Goal: Information Seeking & Learning: Learn about a topic

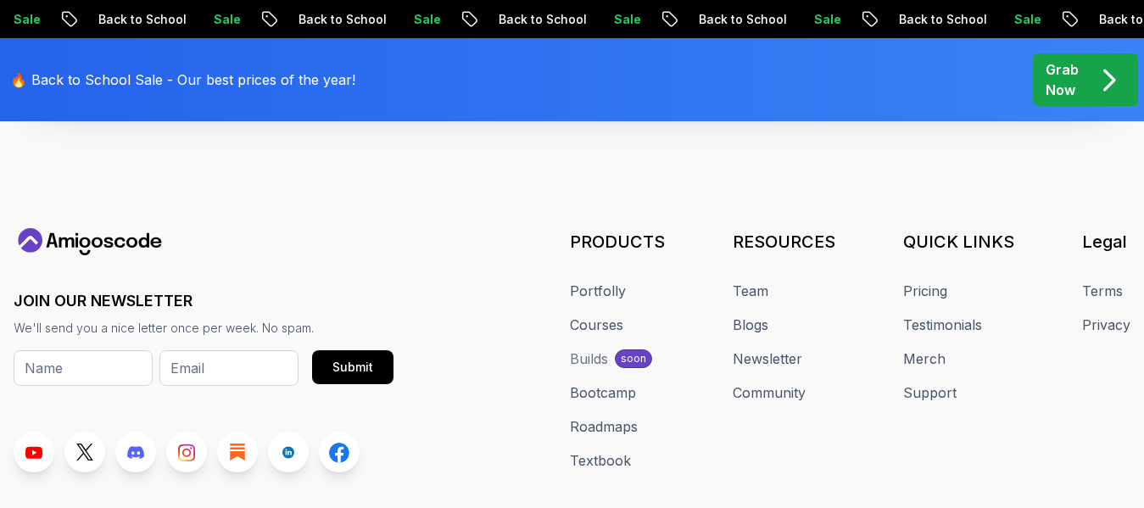
scroll to position [1776, 0]
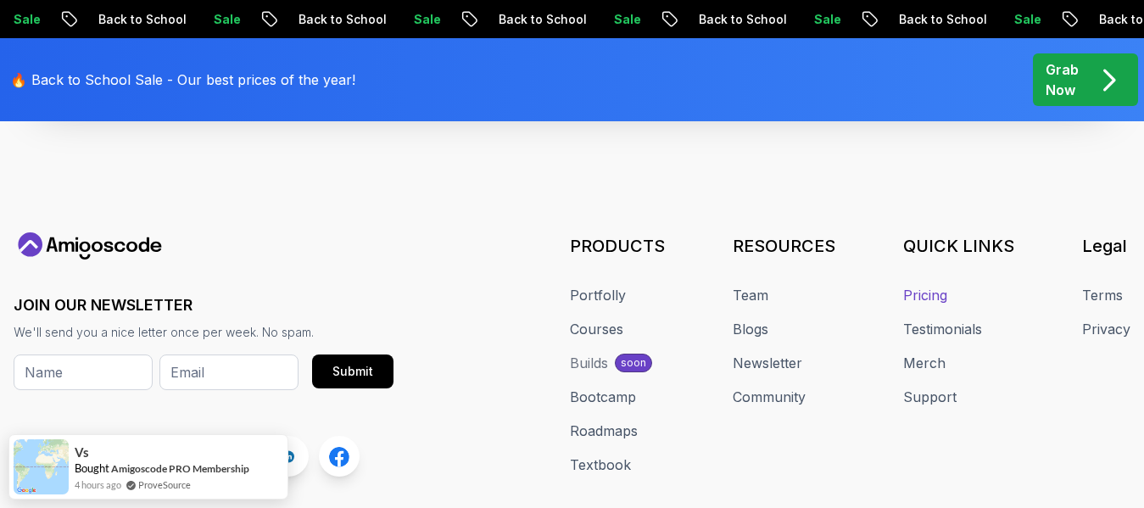
click at [933, 295] on link "Pricing" at bounding box center [925, 295] width 44 height 20
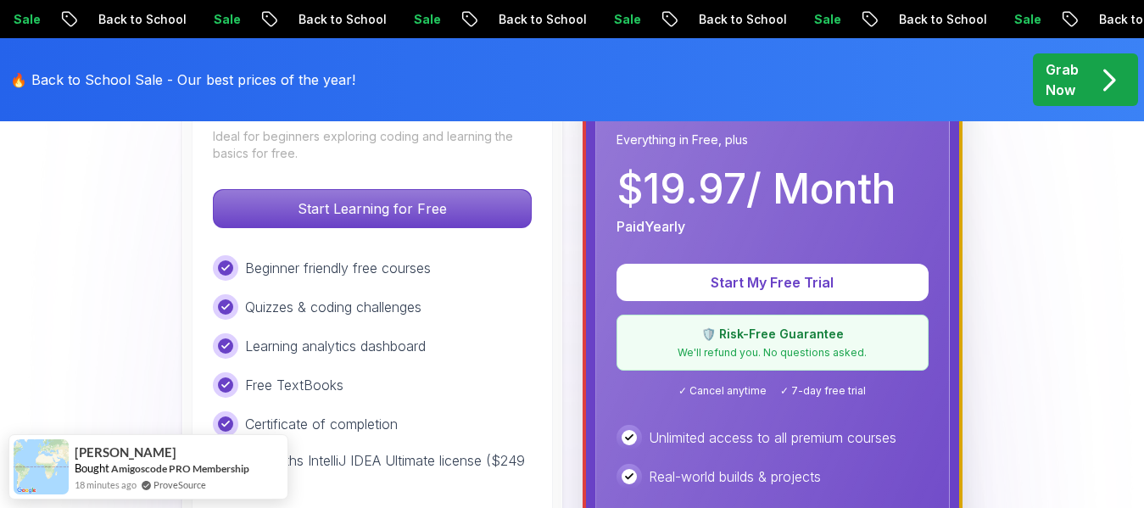
scroll to position [604, 0]
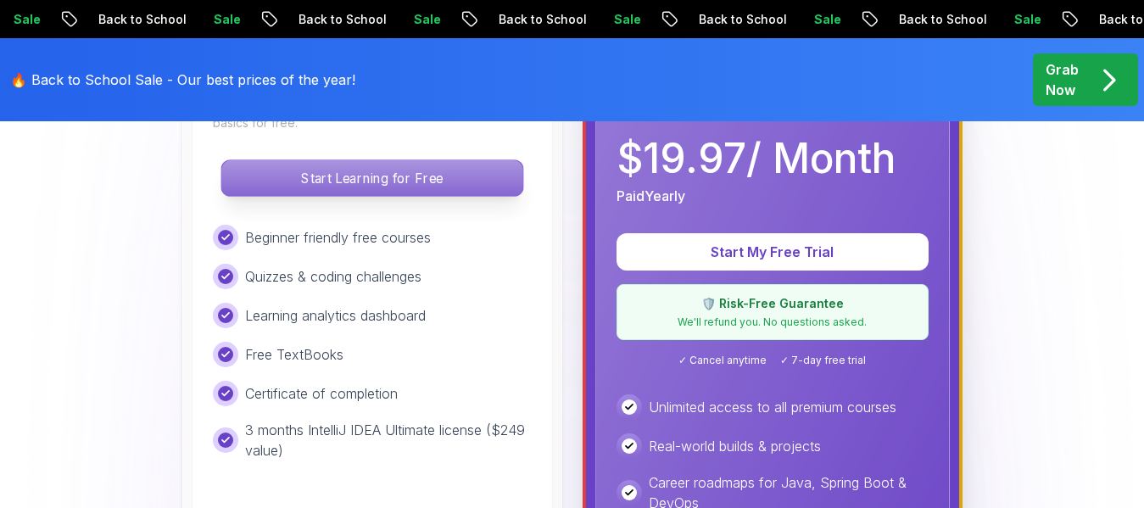
click at [398, 187] on p "Start Learning for Free" at bounding box center [371, 178] width 301 height 36
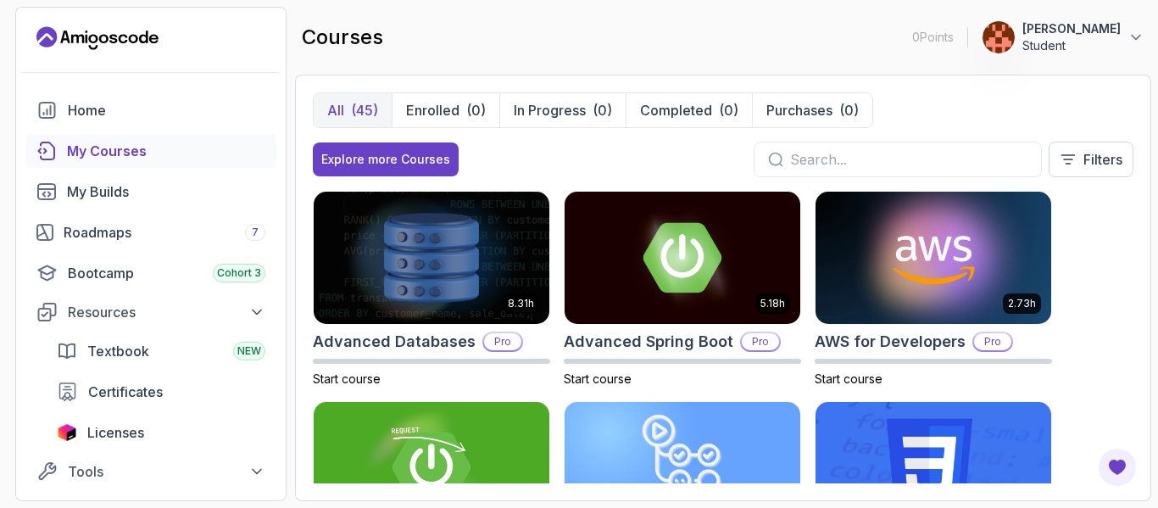
click at [1063, 256] on div "8.31h Advanced Databases Pro Start course 5.18h Advanced Spring Boot Pro Start …" at bounding box center [723, 337] width 821 height 293
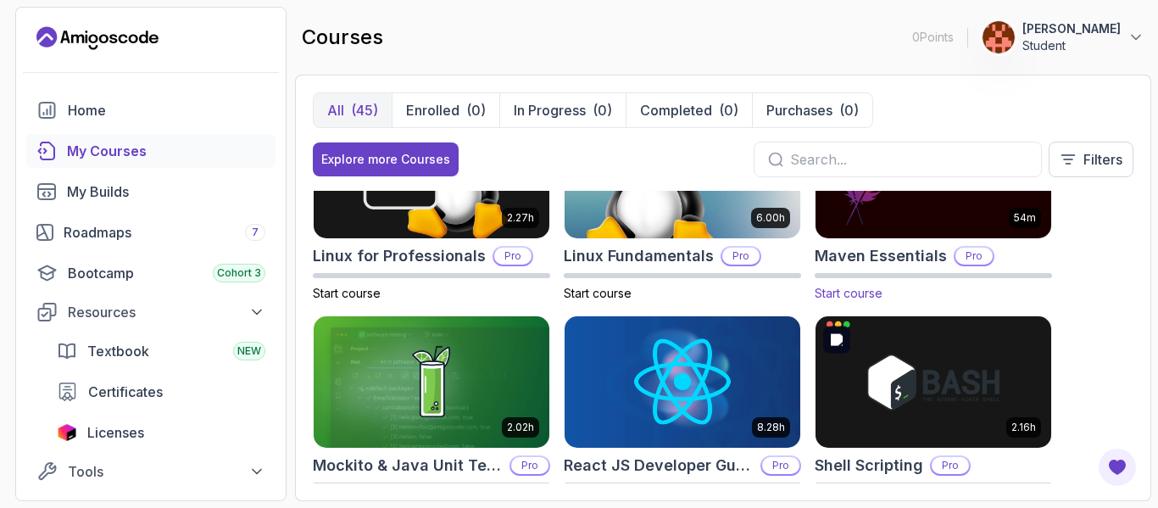
scroll to position [2218, 0]
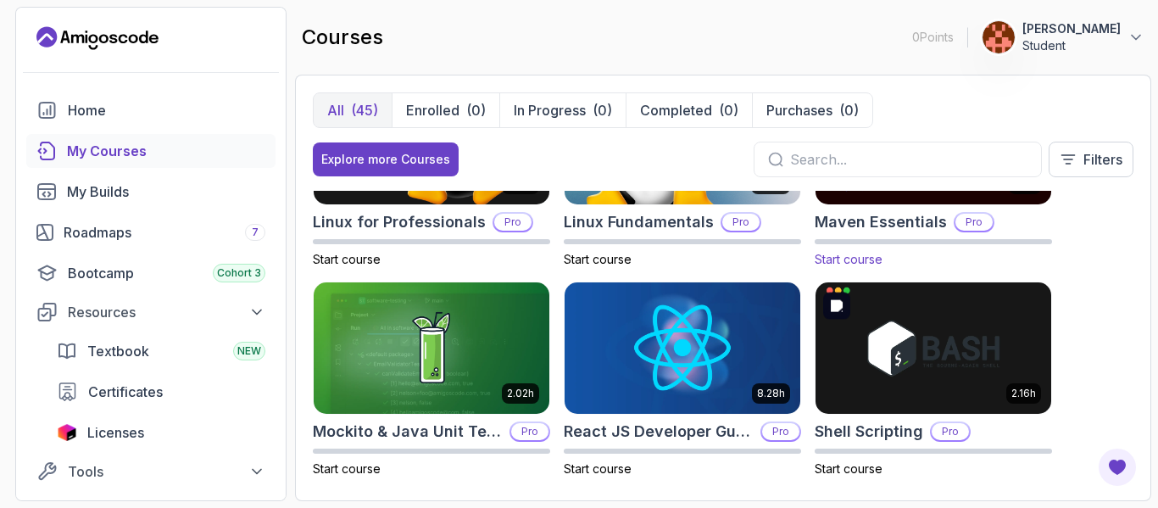
click at [938, 320] on img at bounding box center [934, 348] width 236 height 132
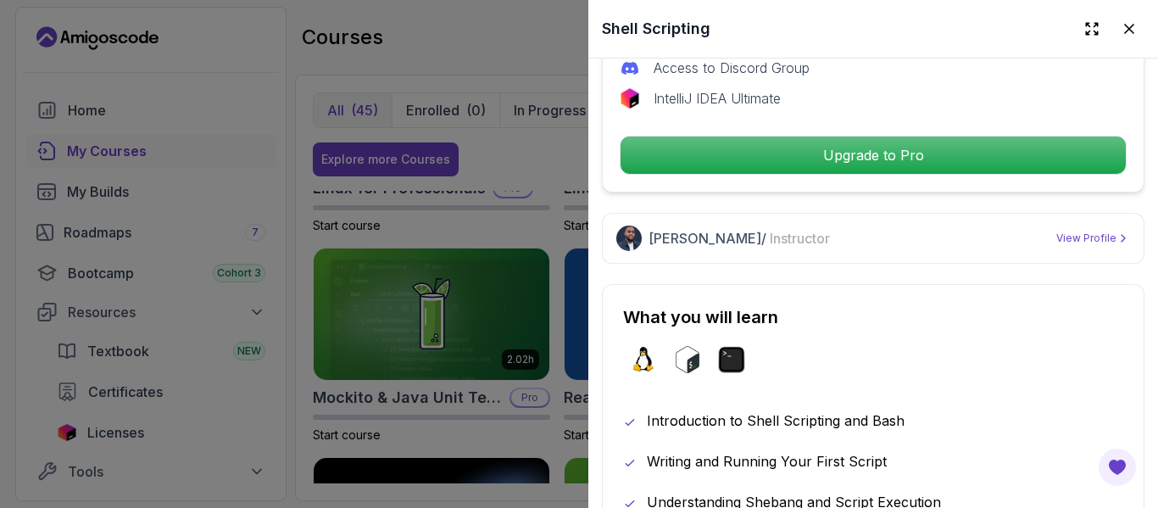
scroll to position [685, 0]
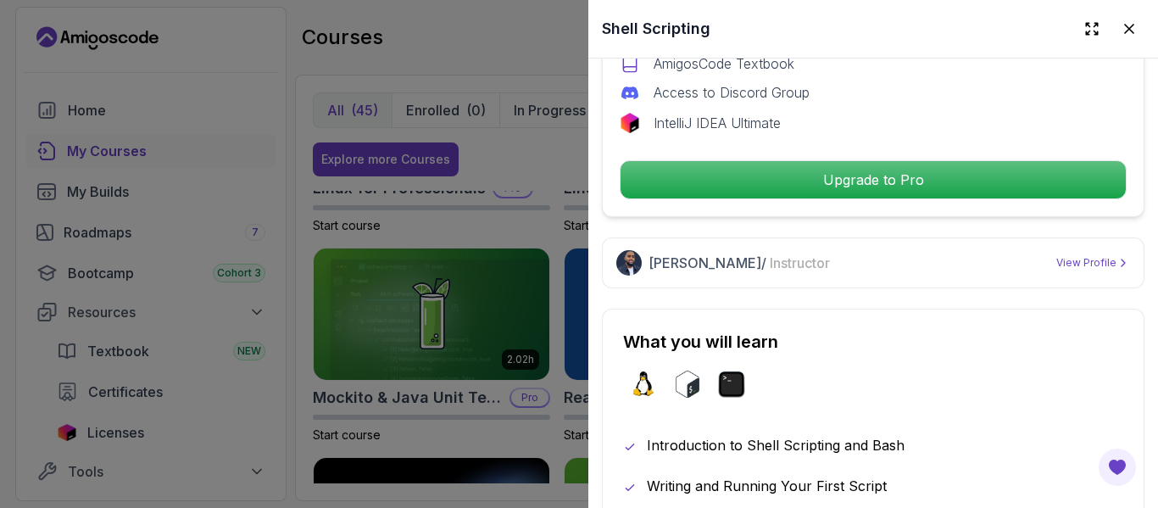
click at [1143, 124] on div at bounding box center [1157, 254] width 1 height 508
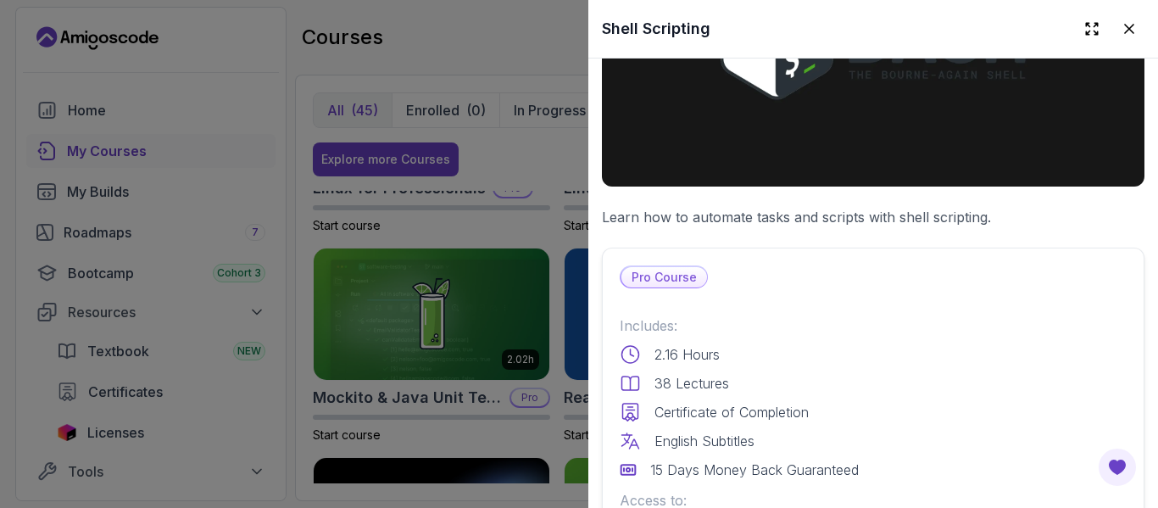
scroll to position [0, 0]
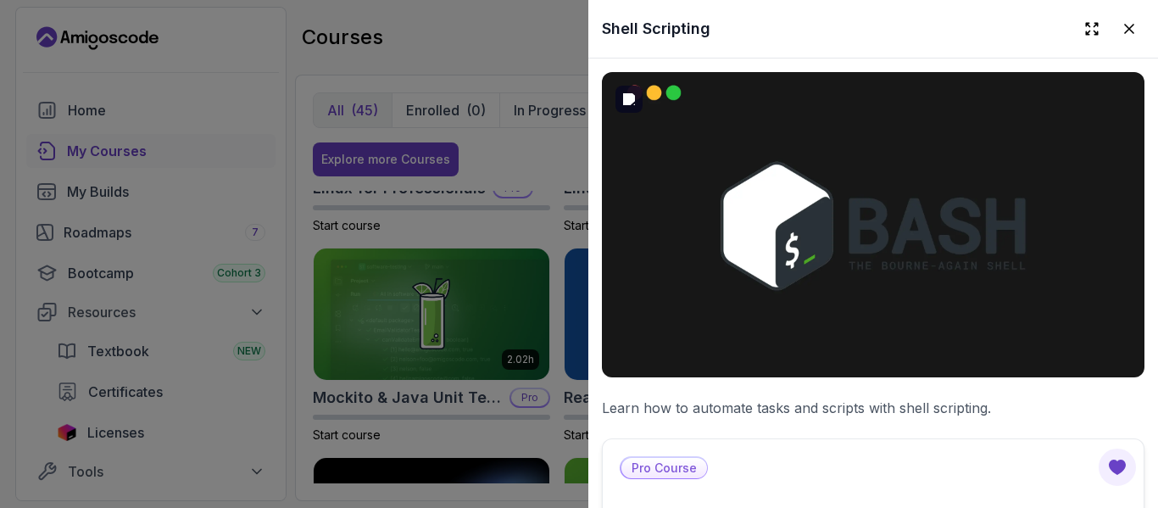
click at [822, 198] on img at bounding box center [873, 224] width 543 height 305
click at [821, 198] on img at bounding box center [873, 224] width 543 height 305
click at [1084, 33] on icon at bounding box center [1092, 28] width 17 height 17
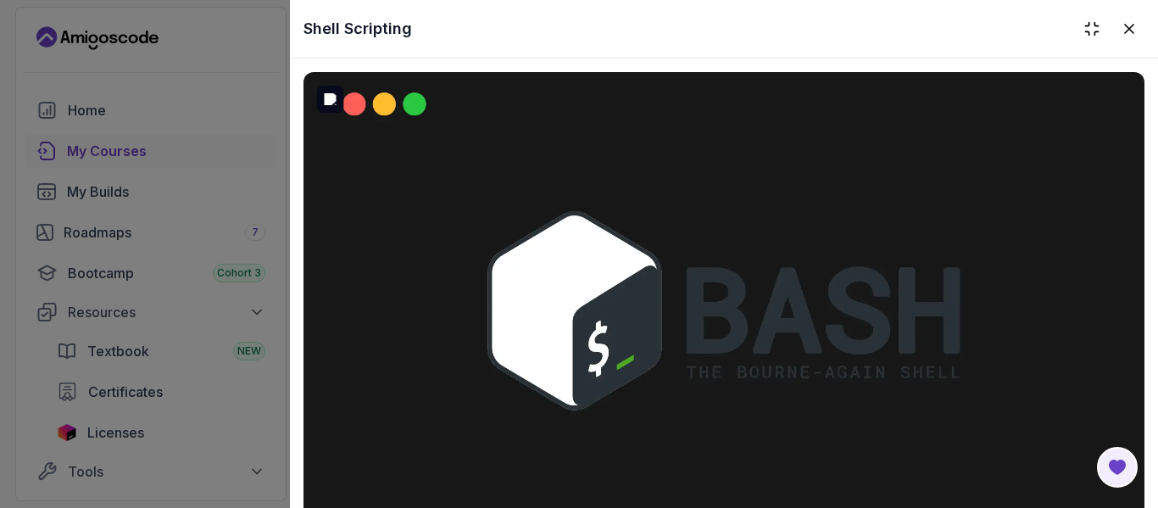
click at [883, 287] on img at bounding box center [725, 308] width 842 height 473
click at [646, 343] on img at bounding box center [725, 308] width 842 height 473
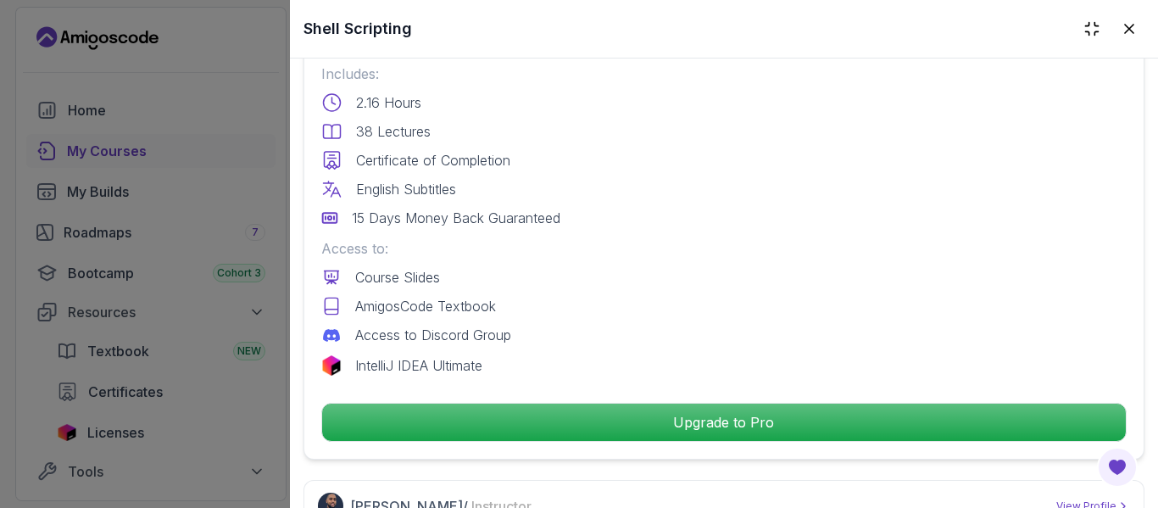
scroll to position [644, 0]
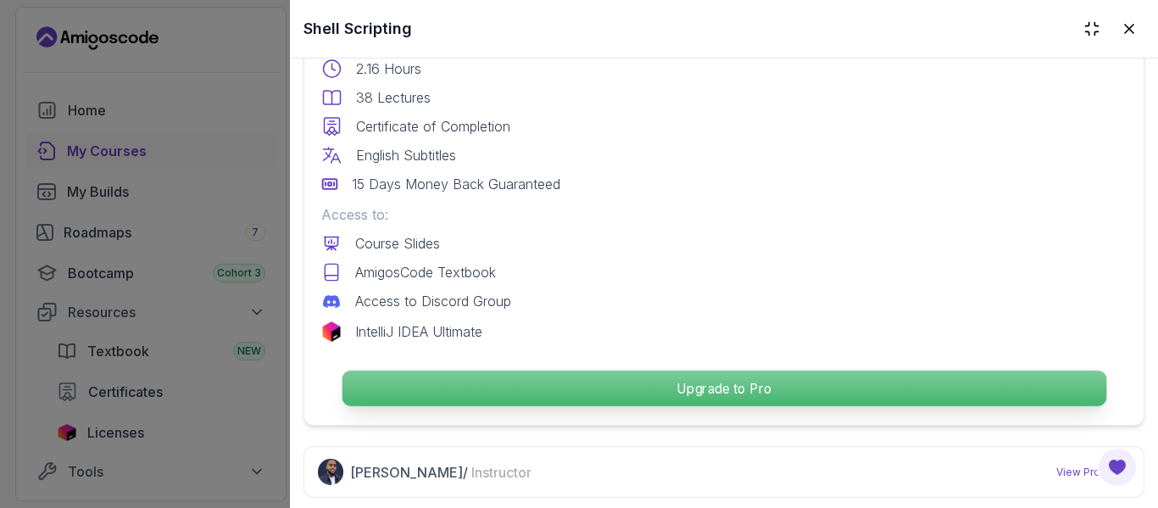
click at [475, 393] on p "Upgrade to Pro" at bounding box center [724, 389] width 764 height 36
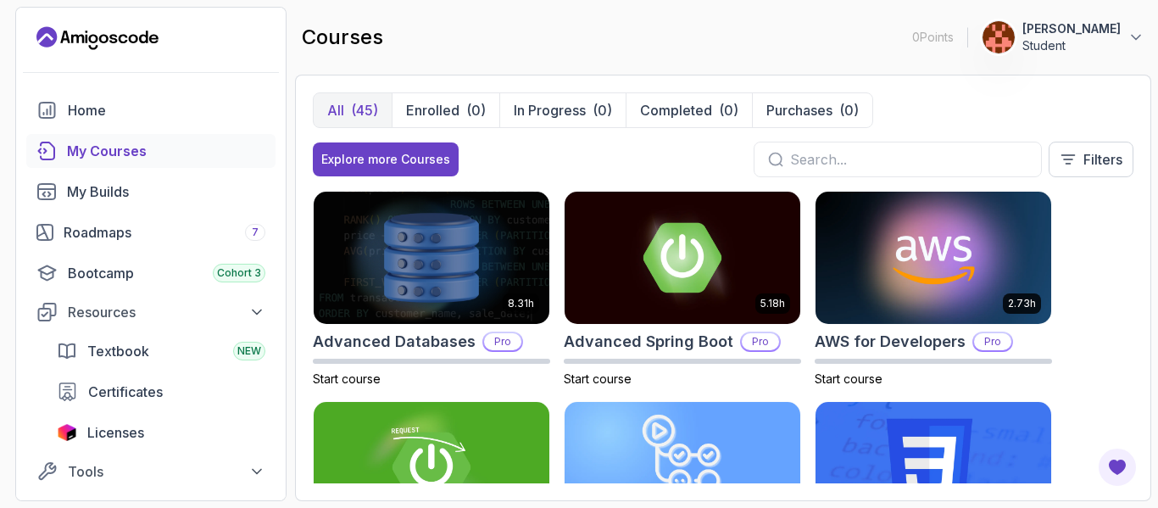
click at [479, 159] on div "Explore more Courses Filters" at bounding box center [723, 160] width 821 height 36
click at [1086, 226] on div "8.31h Advanced Databases Pro Start course 5.18h Advanced Spring Boot Pro Start …" at bounding box center [723, 337] width 821 height 293
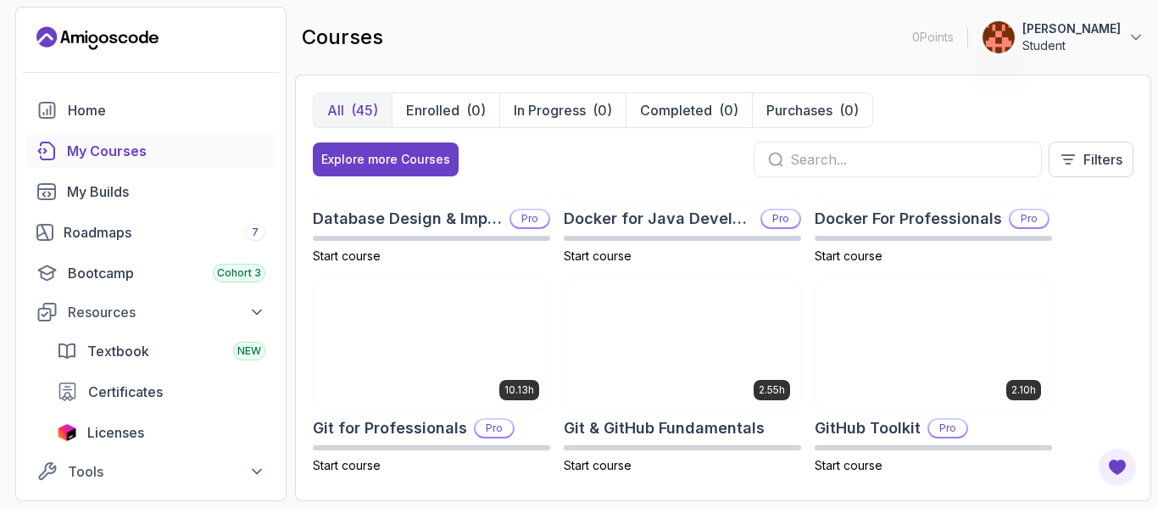
scroll to position [577, 0]
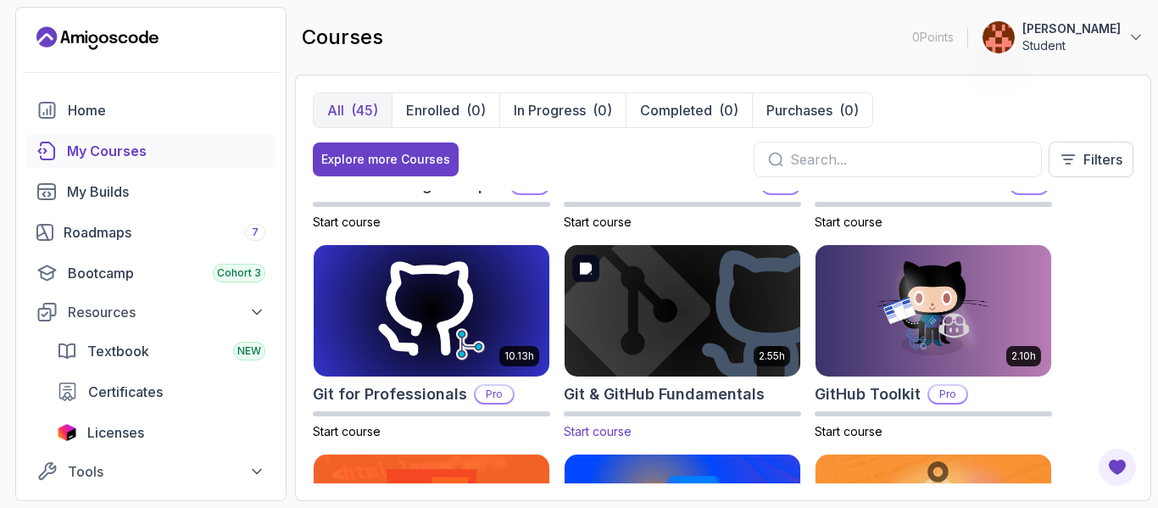
click at [742, 309] on img at bounding box center [683, 311] width 248 height 138
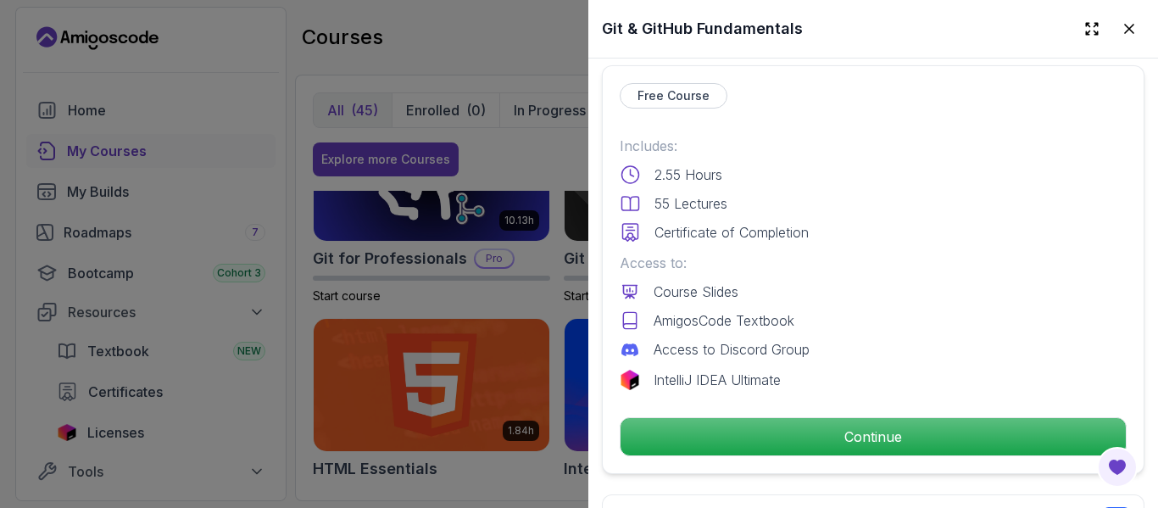
scroll to position [441, 0]
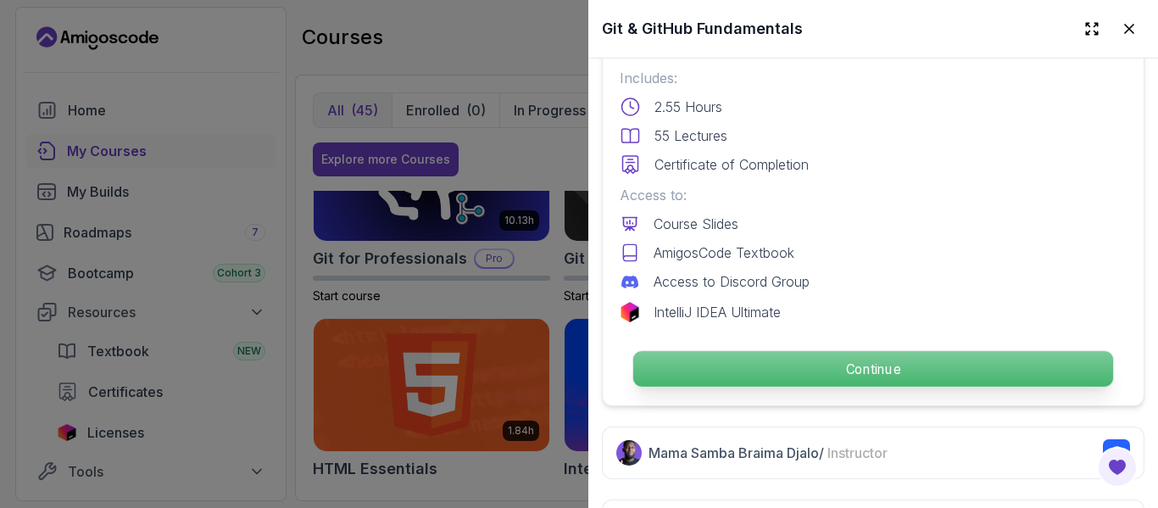
click at [981, 361] on p "Continue" at bounding box center [873, 369] width 480 height 36
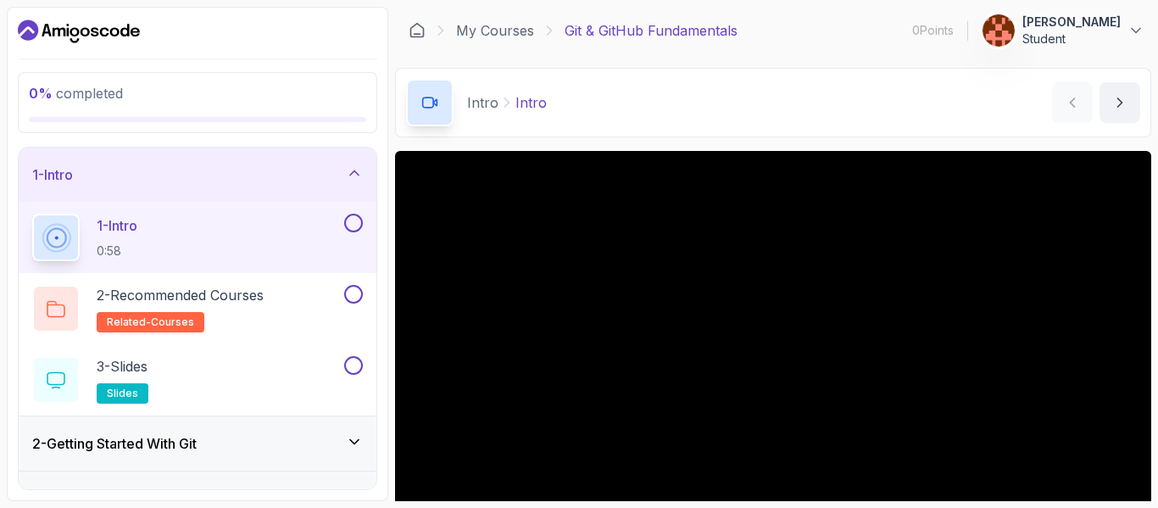
click at [1153, 276] on section "0 % completed 1 - Intro 1 - Intro 0:58 2 - Recommended Courses related-courses …" at bounding box center [579, 254] width 1158 height 508
click at [937, 122] on div "Intro Intro Intro by nelson" at bounding box center [773, 103] width 756 height 70
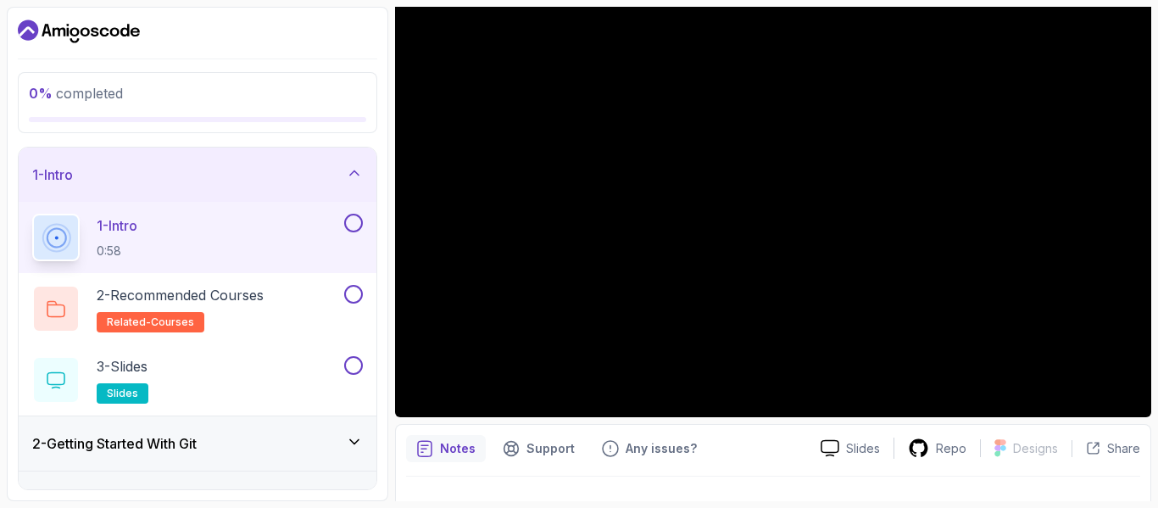
scroll to position [125, 0]
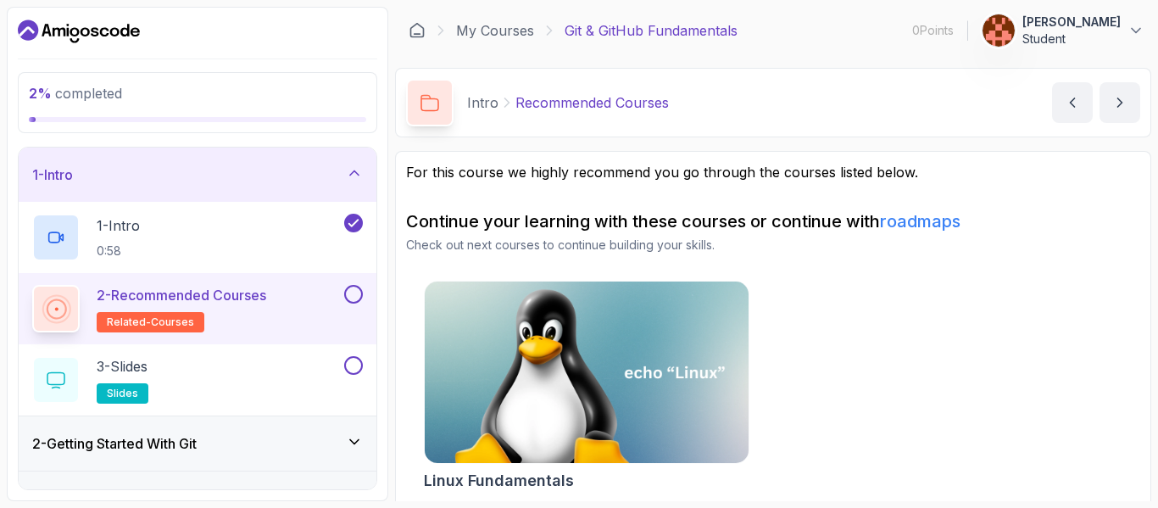
click at [944, 122] on div "Intro Recommended Courses Recommended Courses by nelson" at bounding box center [773, 103] width 756 height 70
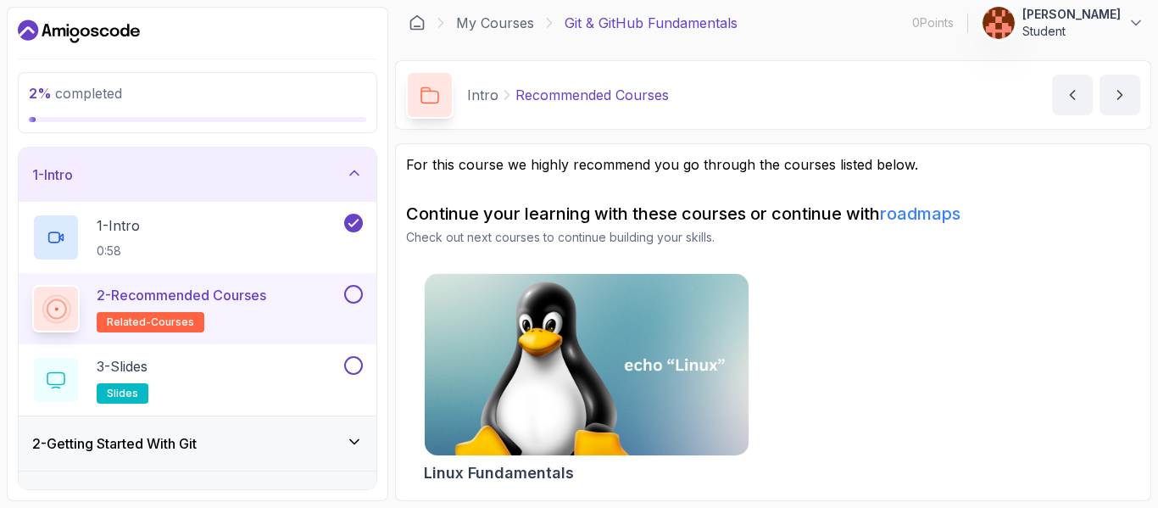
click at [1066, 264] on div "Continue your learning with these courses or continue with roadmaps Check out n…" at bounding box center [773, 346] width 734 height 288
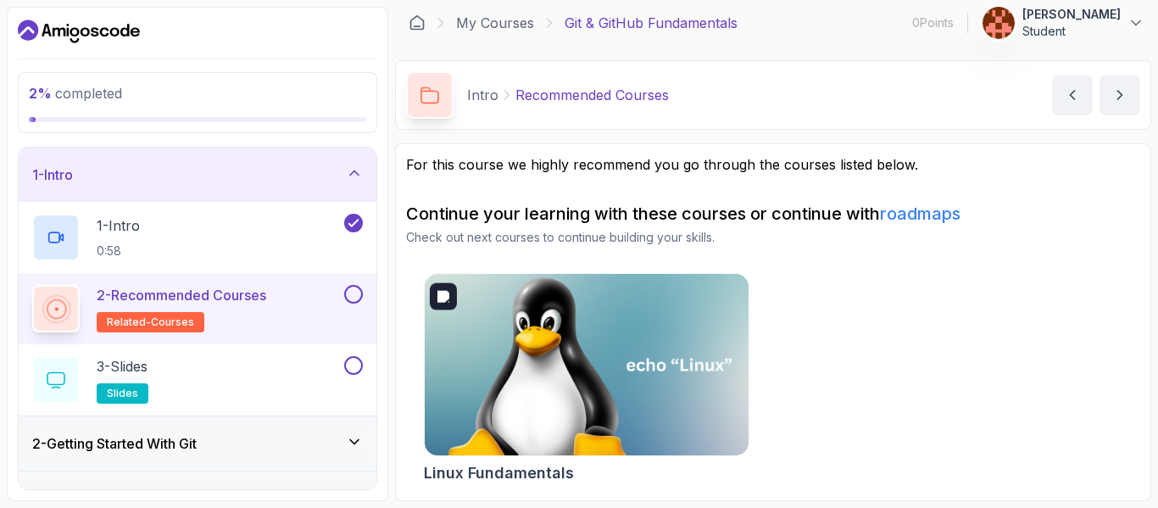
click at [543, 411] on img at bounding box center [586, 365] width 340 height 191
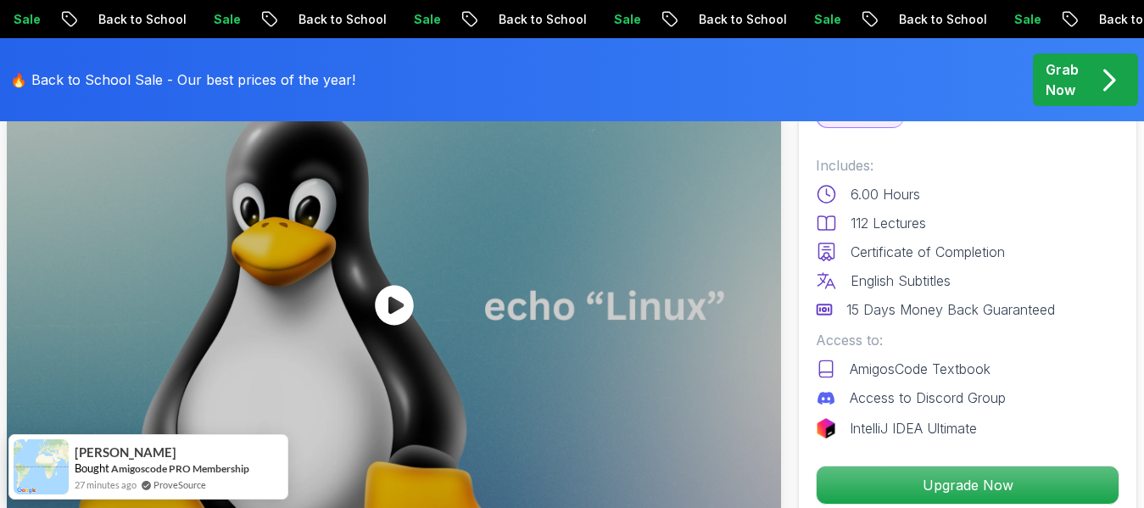
scroll to position [170, 0]
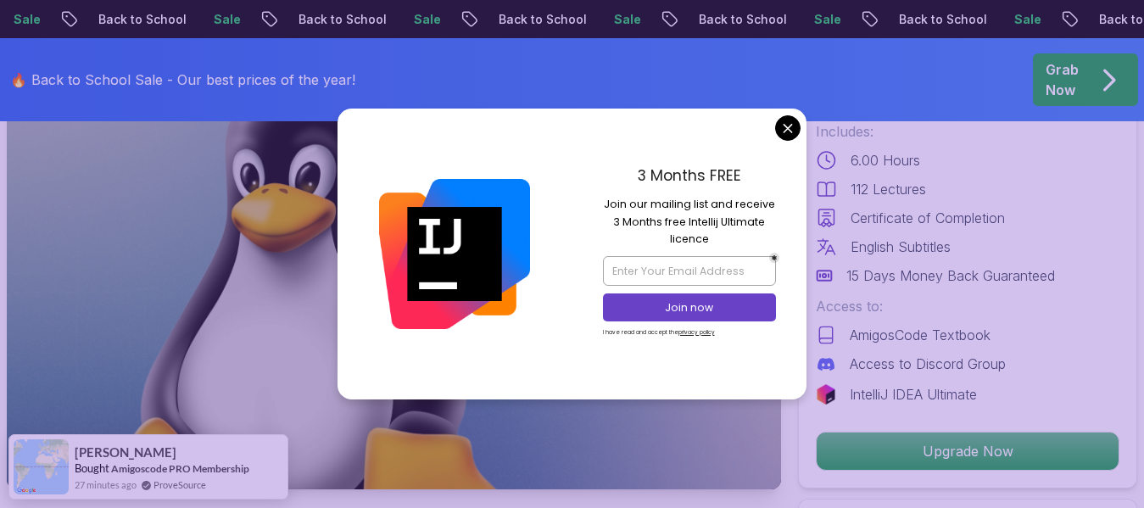
click at [405, 275] on img at bounding box center [454, 254] width 150 height 150
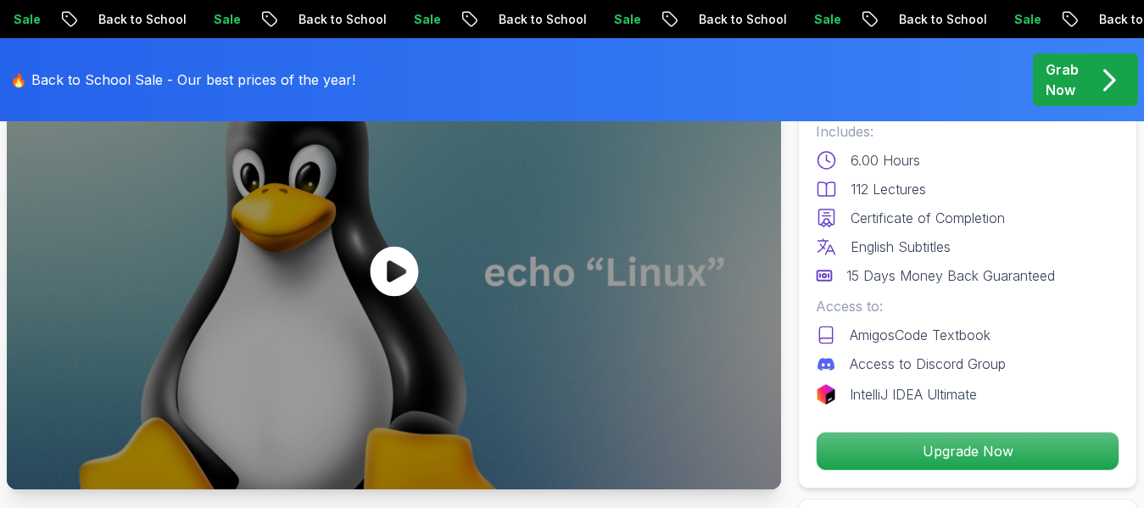
click at [398, 281] on icon at bounding box center [394, 272] width 48 height 50
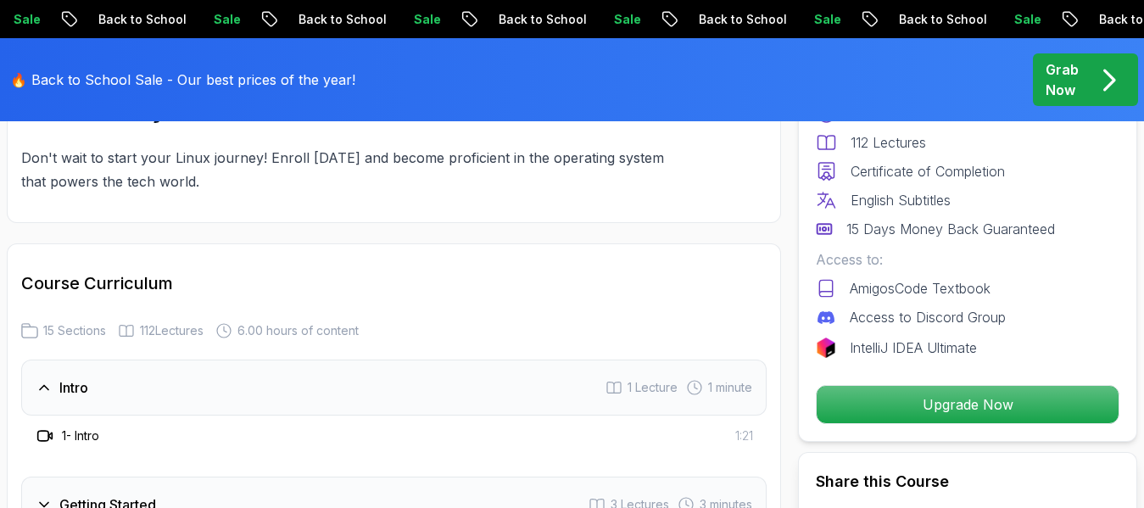
scroll to position [2170, 0]
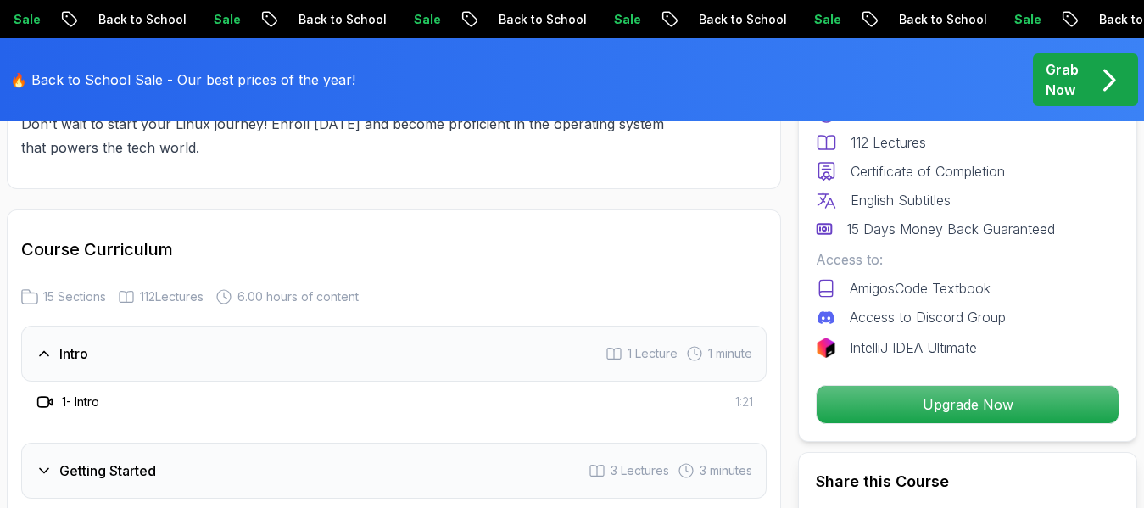
click at [588, 392] on div "1 - Intro 1:21" at bounding box center [394, 402] width 718 height 20
click at [740, 393] on span "1:21" at bounding box center [744, 401] width 18 height 17
click at [1051, 82] on p "Grab Now" at bounding box center [1061, 79] width 33 height 41
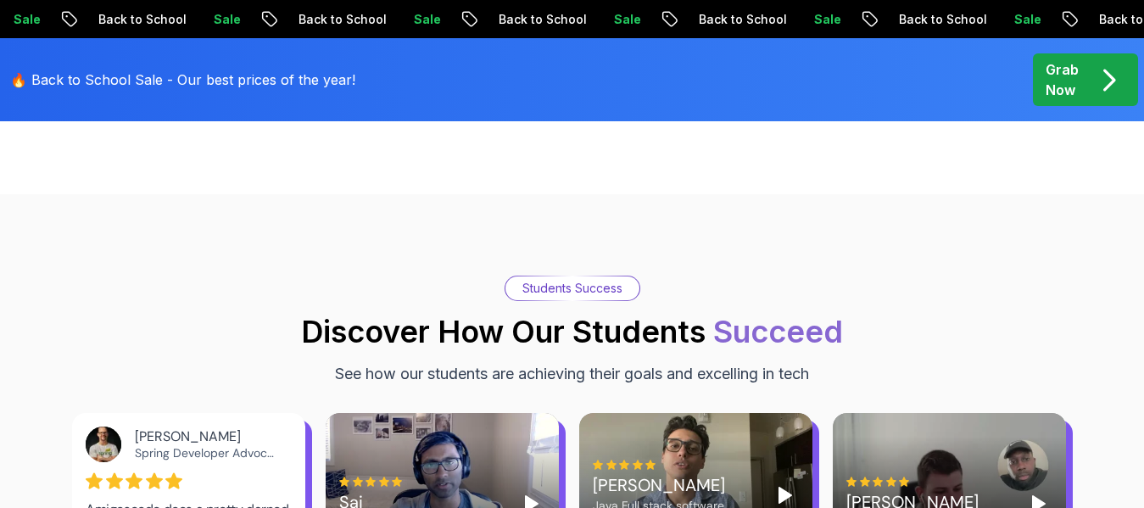
scroll to position [2510, 0]
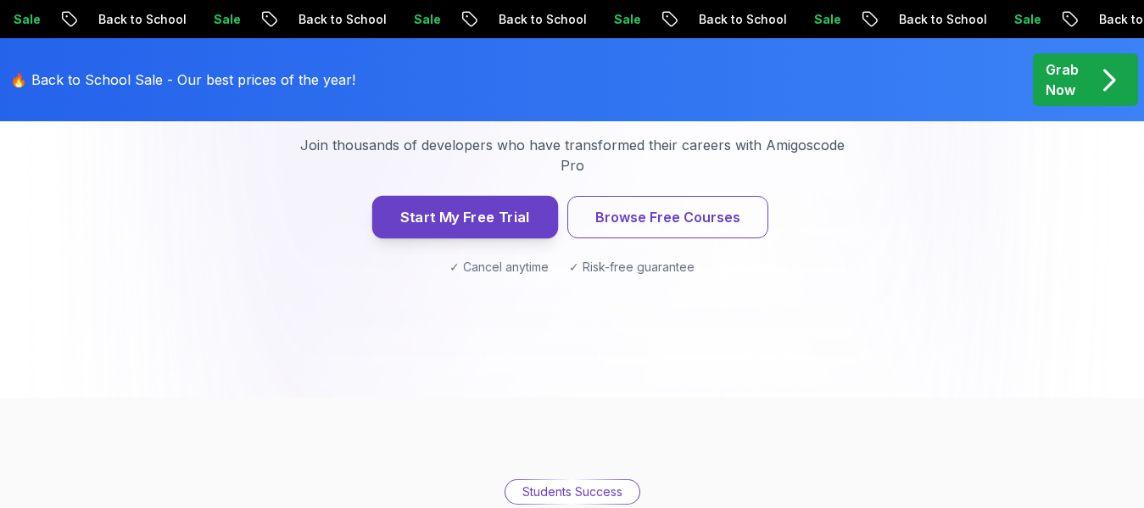
click at [531, 196] on button "Start My Free Trial" at bounding box center [464, 217] width 186 height 42
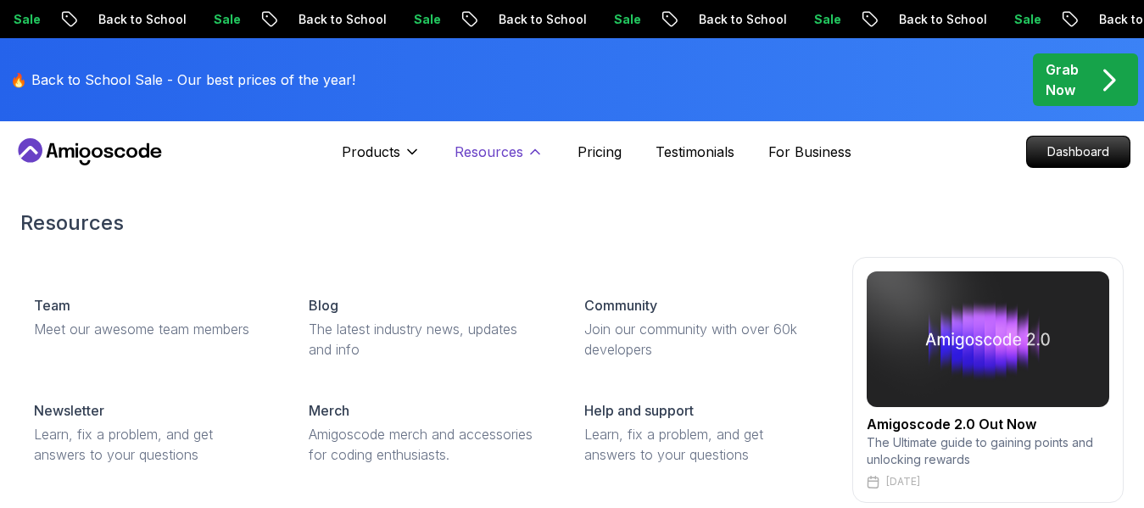
click at [488, 160] on p "Resources" at bounding box center [488, 152] width 69 height 20
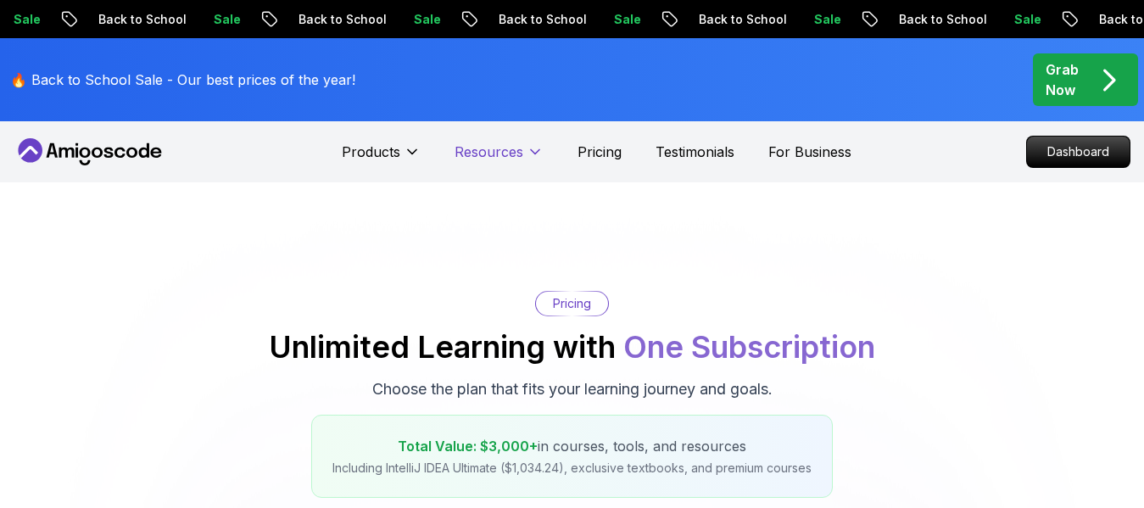
click at [488, 160] on p "Resources" at bounding box center [488, 152] width 69 height 20
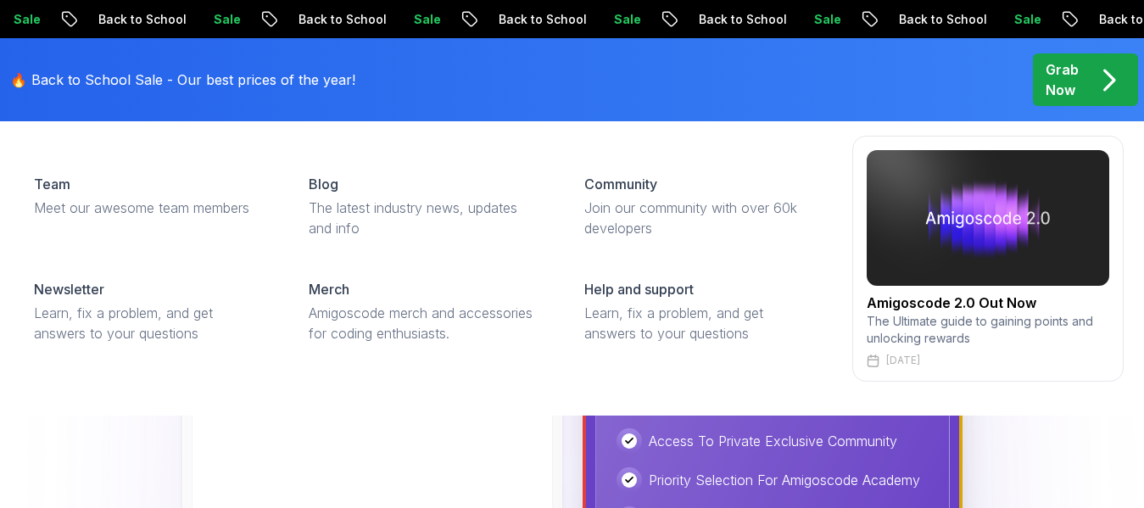
scroll to position [814, 0]
click at [454, 20] on button "Resources" at bounding box center [498, 37] width 89 height 34
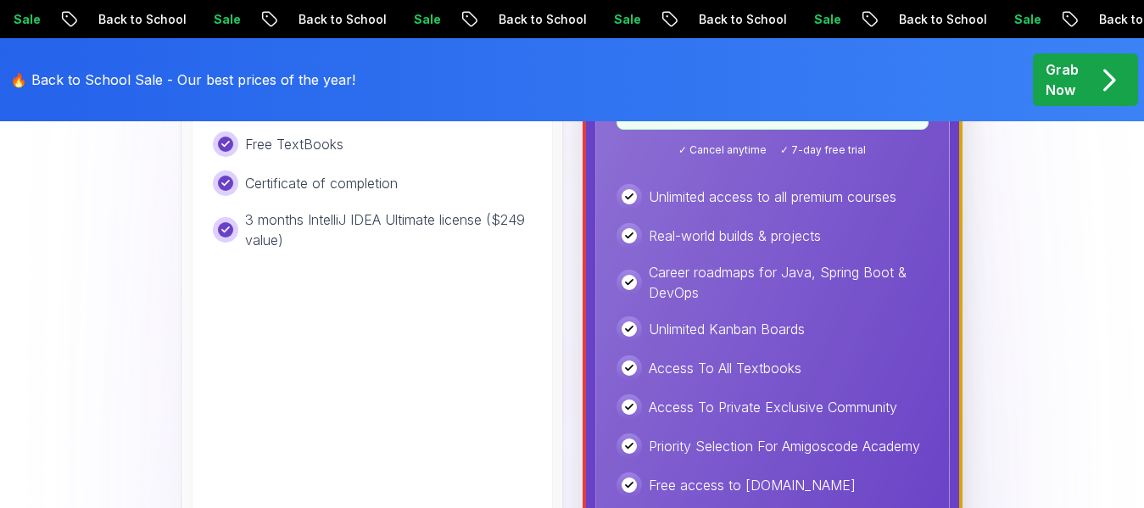
click at [454, 20] on button "Resources" at bounding box center [498, 37] width 89 height 34
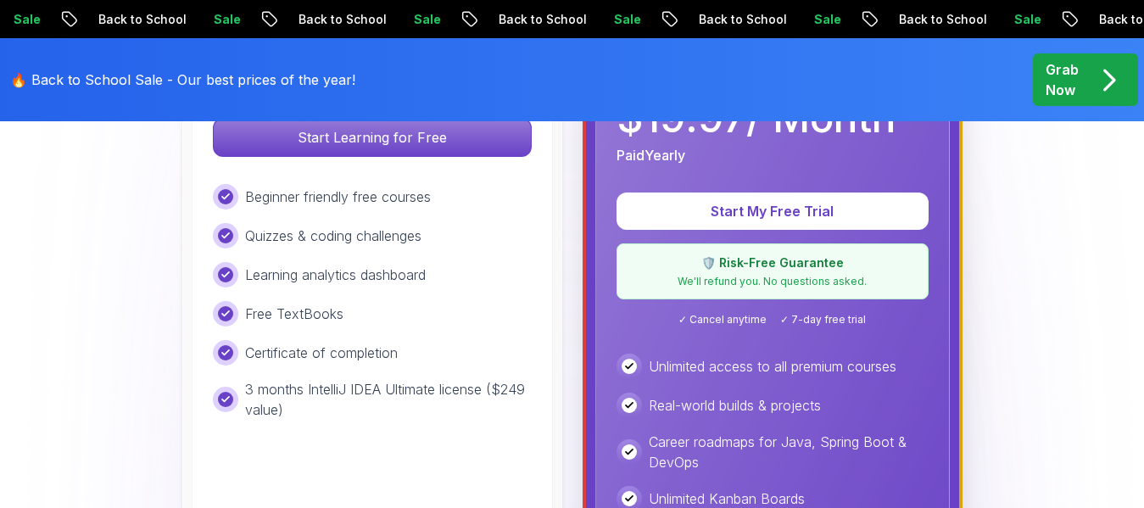
scroll to position [610, 0]
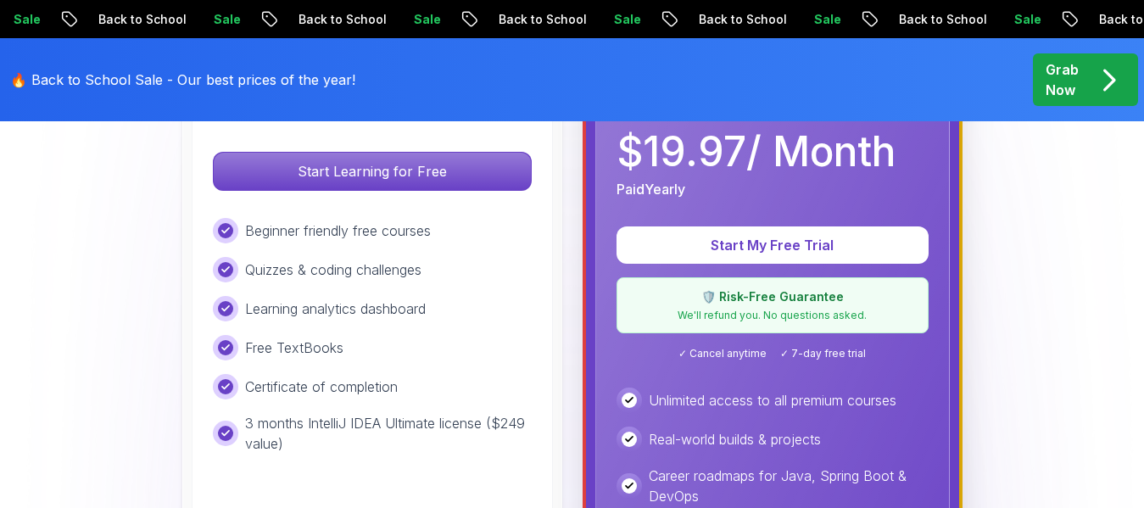
click at [488, 160] on p "Start Learning for Free" at bounding box center [372, 171] width 317 height 37
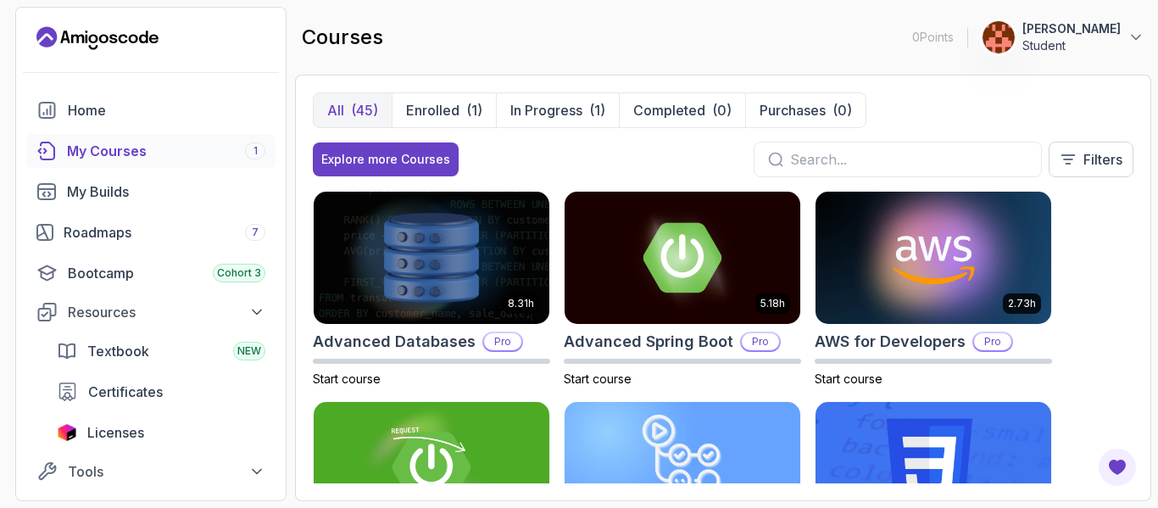
click at [1088, 376] on div "8.31h Advanced Databases Pro Start course 5.18h Advanced Spring Boot Pro Start …" at bounding box center [723, 337] width 821 height 293
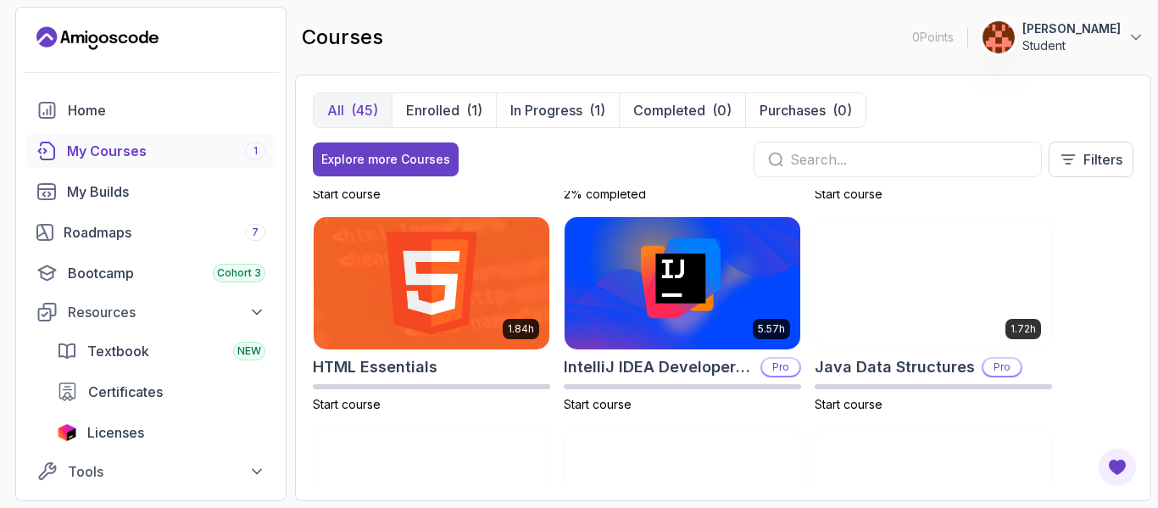
scroll to position [848, 0]
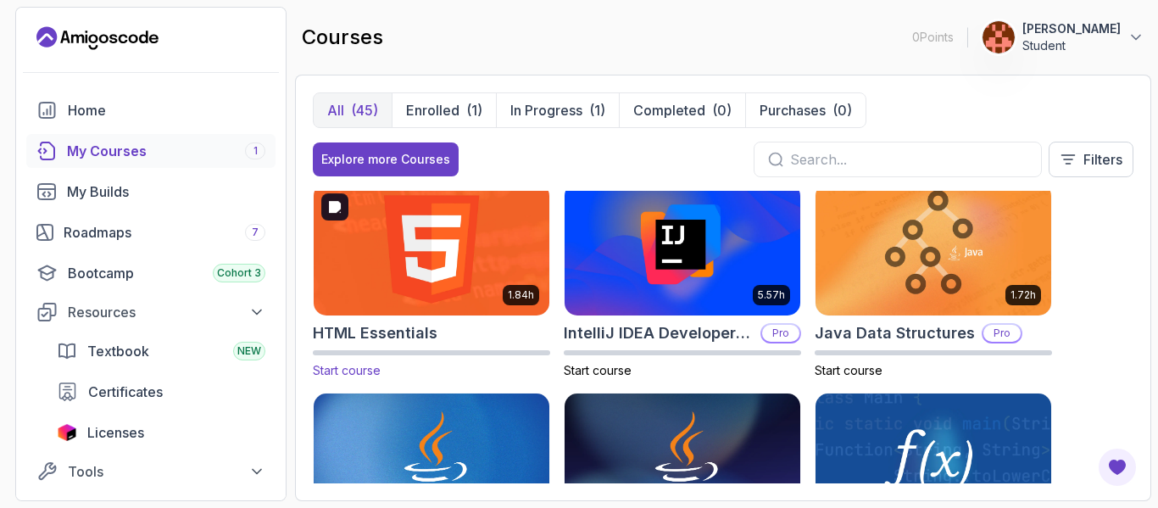
click at [512, 244] on img at bounding box center [432, 249] width 248 height 138
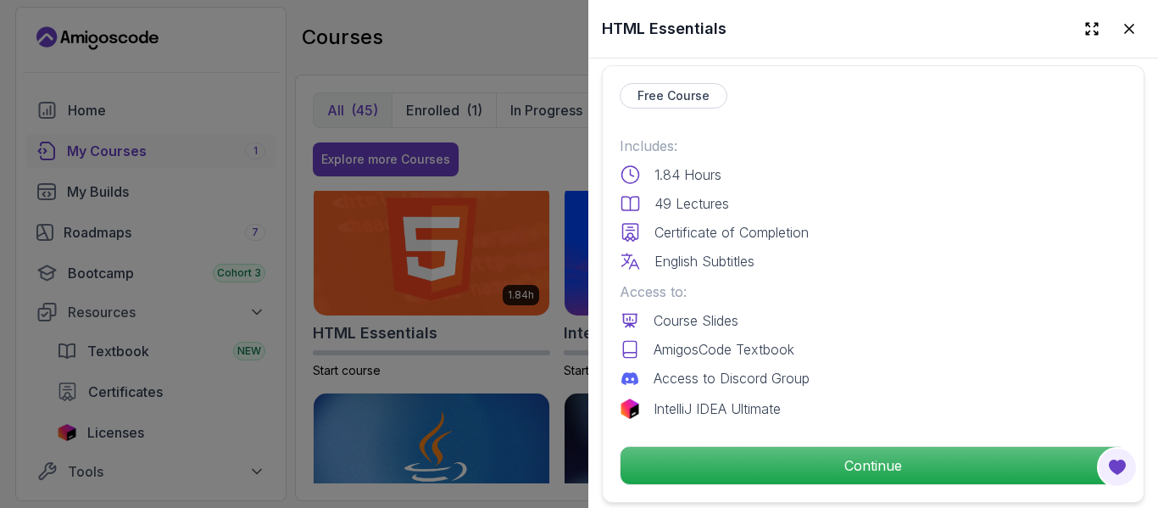
scroll to position [407, 0]
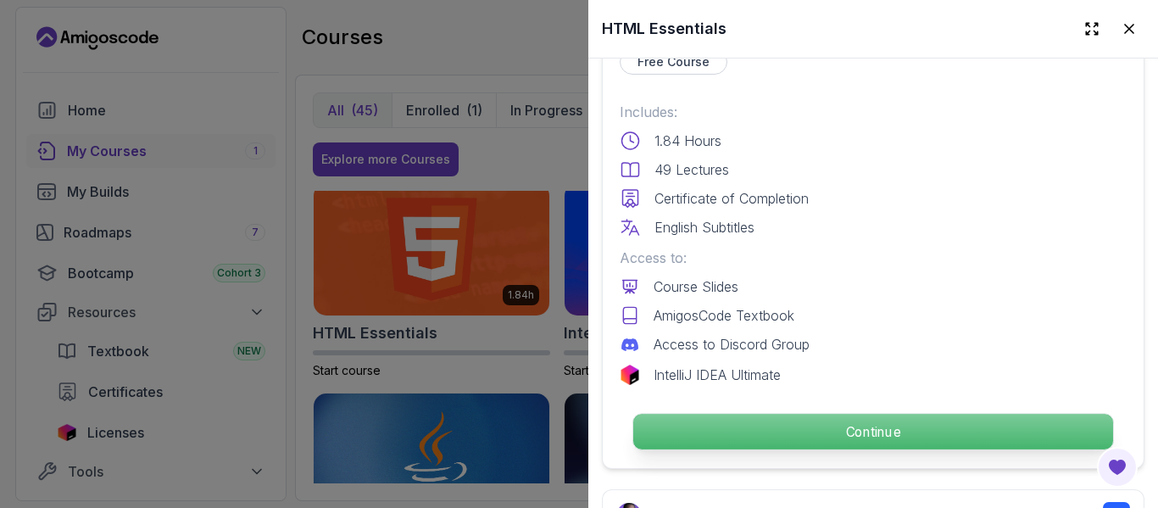
click at [982, 436] on p "Continue" at bounding box center [873, 432] width 480 height 36
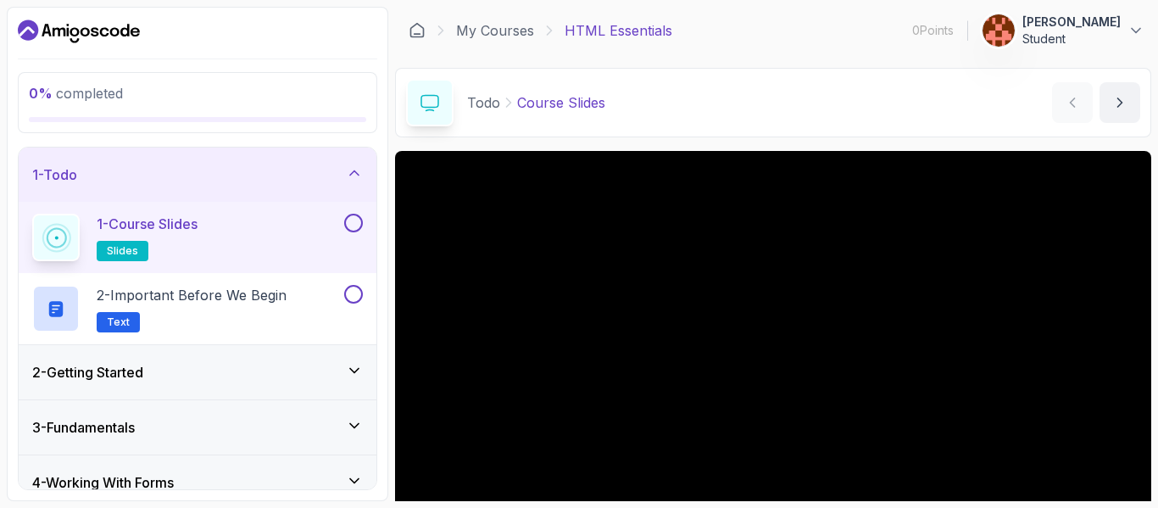
click at [961, 127] on div "Todo Course Slides Course Slides by nelson" at bounding box center [773, 103] width 756 height 70
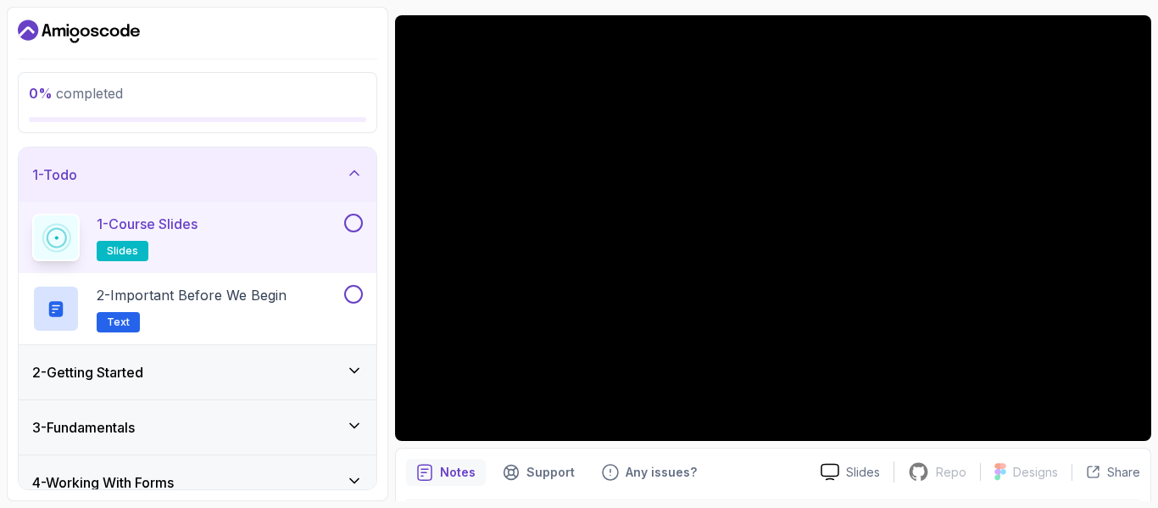
scroll to position [170, 0]
